Goal: Task Accomplishment & Management: Manage account settings

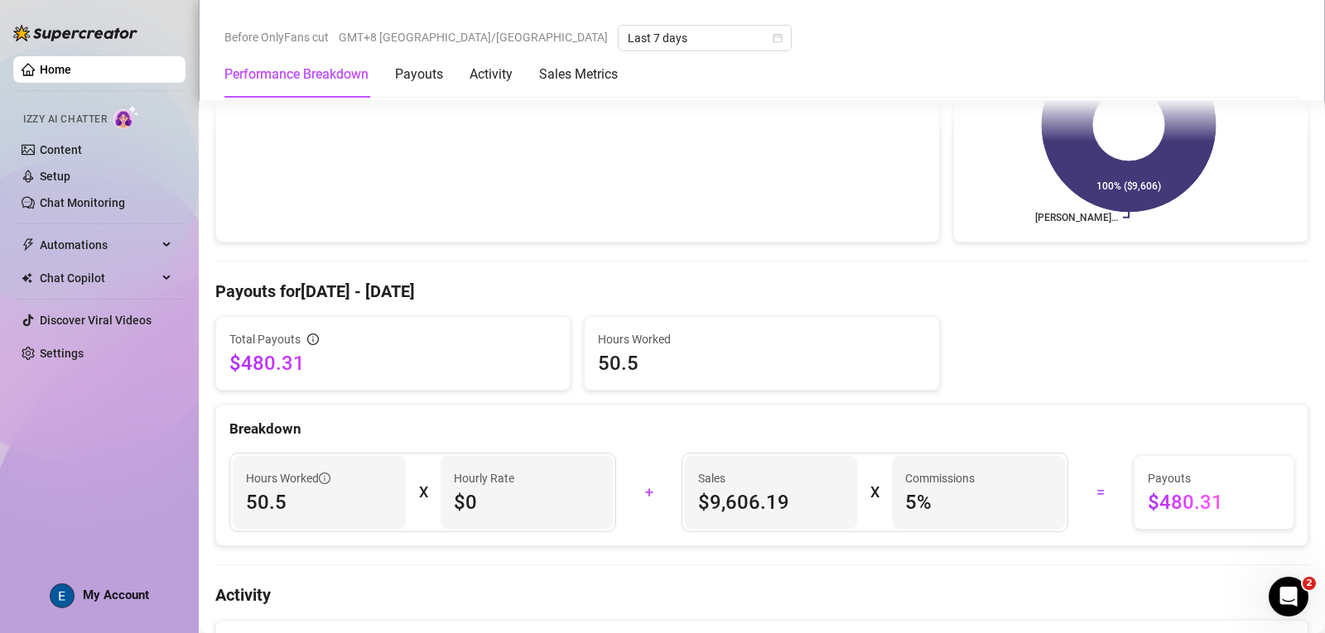
scroll to position [579, 0]
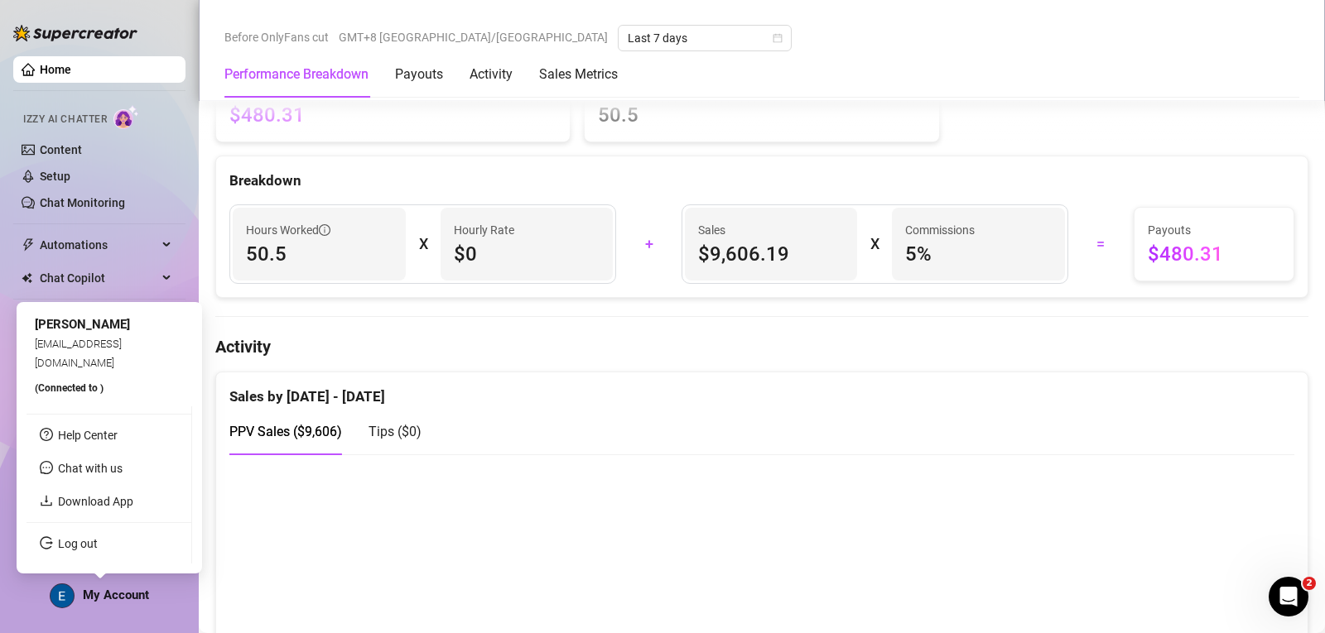
click at [120, 599] on span "My Account" at bounding box center [116, 595] width 66 height 15
click at [98, 544] on link "Log out" at bounding box center [78, 543] width 40 height 13
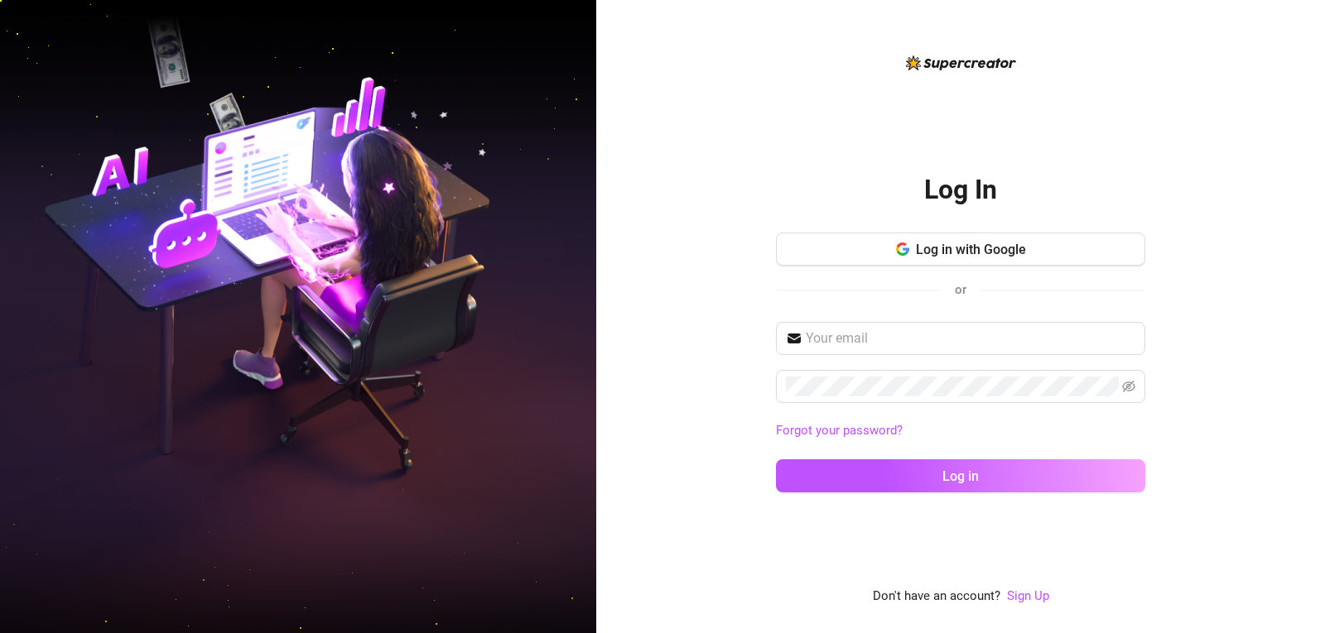
click at [951, 356] on div "Forgot your password? Log in" at bounding box center [960, 414] width 369 height 185
click at [962, 345] on input "text" at bounding box center [969, 339] width 329 height 20
type input "[EMAIL_ADDRESS][DOMAIN_NAME]"
click at [776, 459] on button "Log in" at bounding box center [960, 475] width 369 height 33
